Goal: Check status

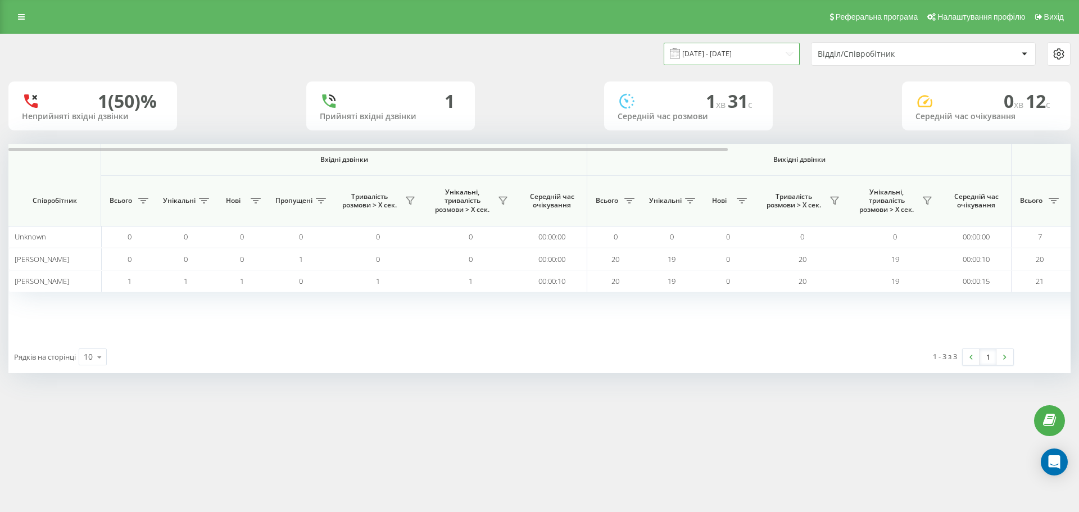
click at [730, 54] on input "[DATE] - [DATE]" at bounding box center [732, 54] width 136 height 22
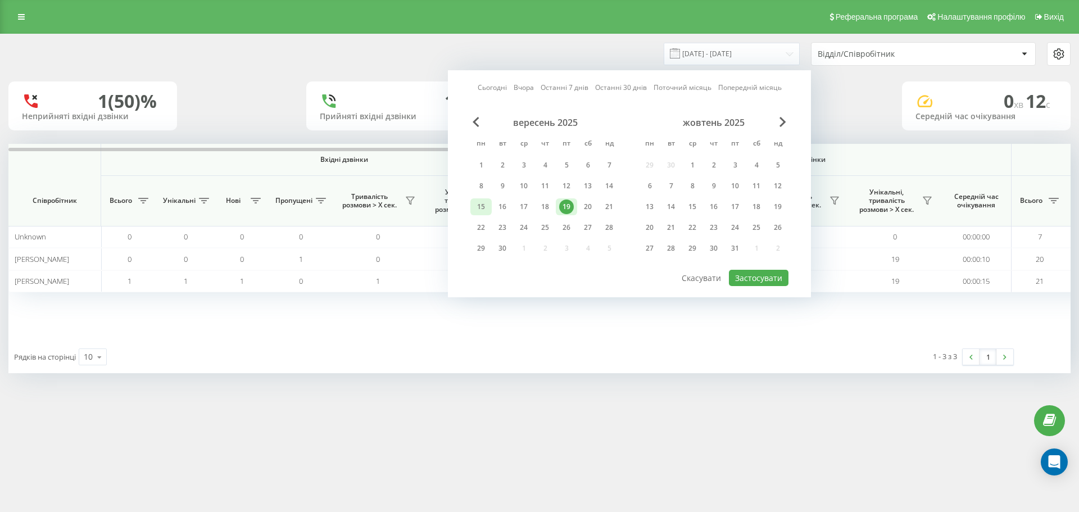
click at [479, 203] on div "15" at bounding box center [481, 207] width 15 height 15
click at [604, 210] on div "21" at bounding box center [609, 207] width 15 height 15
click at [758, 277] on button "Застосувати" at bounding box center [759, 278] width 60 height 16
type input "[DATE] - [DATE]"
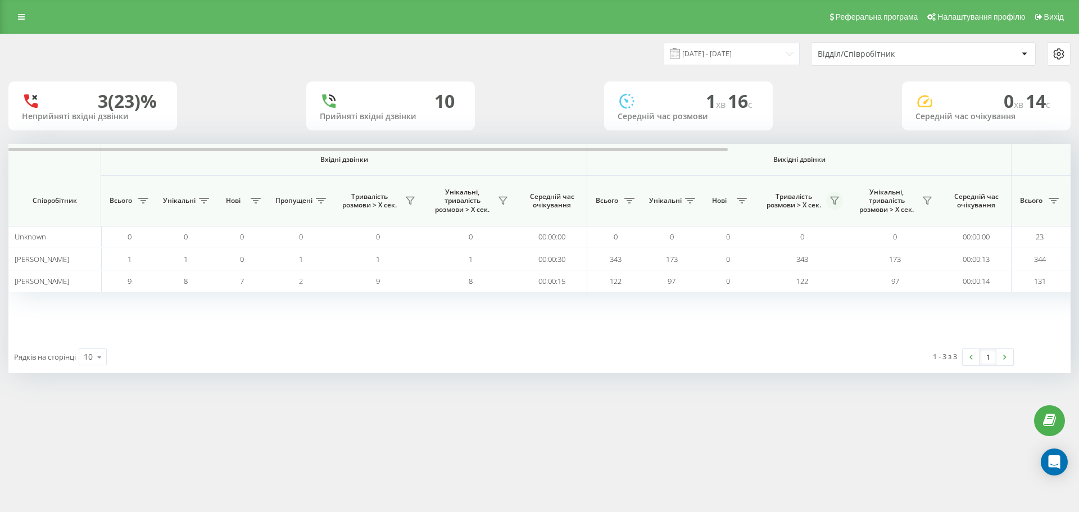
click at [838, 202] on icon at bounding box center [834, 200] width 9 height 9
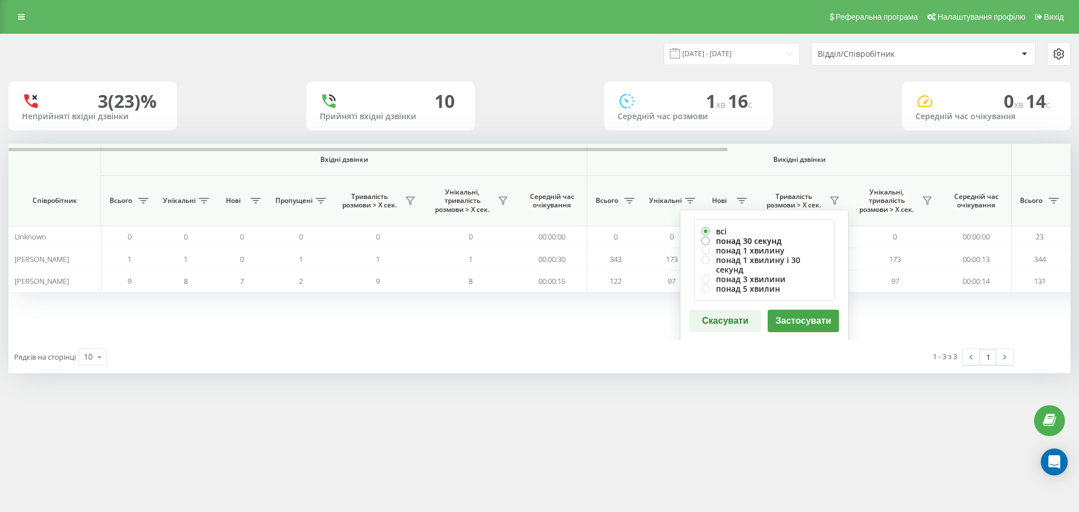
click at [730, 239] on label "понад 30 секунд" at bounding box center [764, 241] width 126 height 10
radio input "true"
click at [794, 316] on button "Застосувати" at bounding box center [803, 321] width 71 height 22
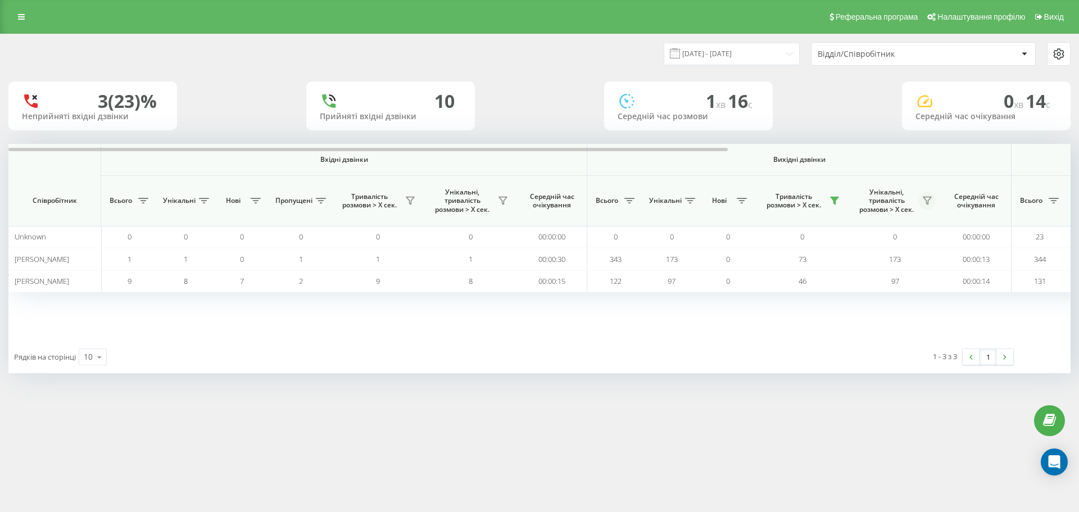
click at [924, 198] on icon at bounding box center [927, 200] width 9 height 9
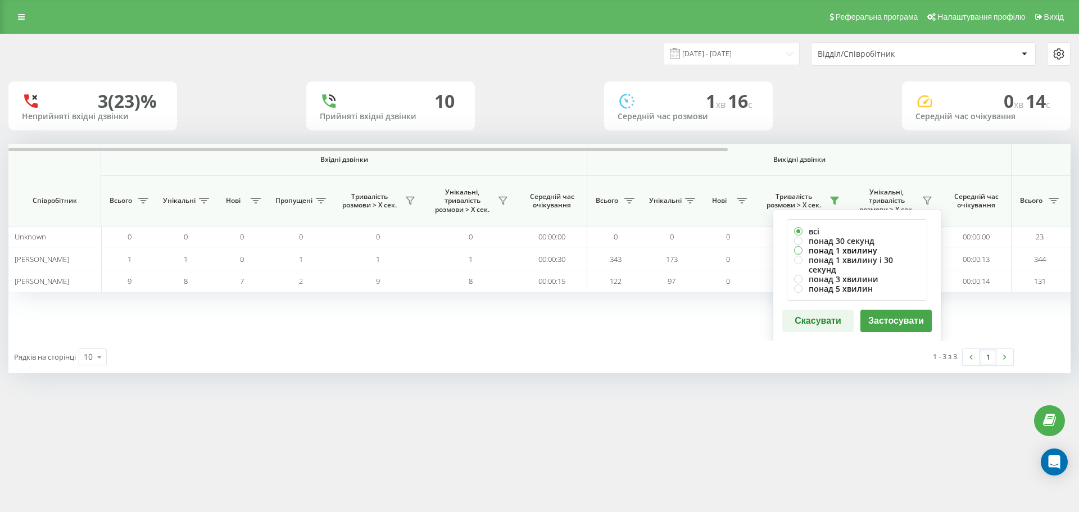
click at [837, 247] on label "понад 1 хвилину" at bounding box center [857, 251] width 126 height 10
radio input "true"
drag, startPoint x: 888, startPoint y: 309, endPoint x: 858, endPoint y: 313, distance: 30.0
click at [888, 310] on button "Застосувати" at bounding box center [896, 321] width 71 height 22
